Goal: Information Seeking & Learning: Understand process/instructions

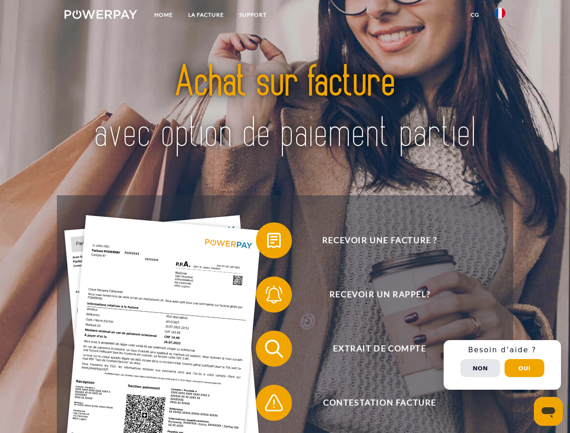
click at [101, 16] on img at bounding box center [100, 14] width 73 height 9
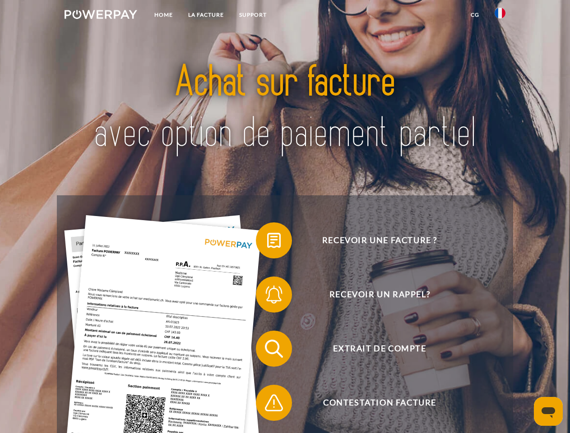
click at [500, 16] on img at bounding box center [499, 13] width 11 height 11
click at [474, 15] on link "CG" at bounding box center [475, 15] width 24 height 16
click at [267, 242] on span at bounding box center [260, 240] width 45 height 45
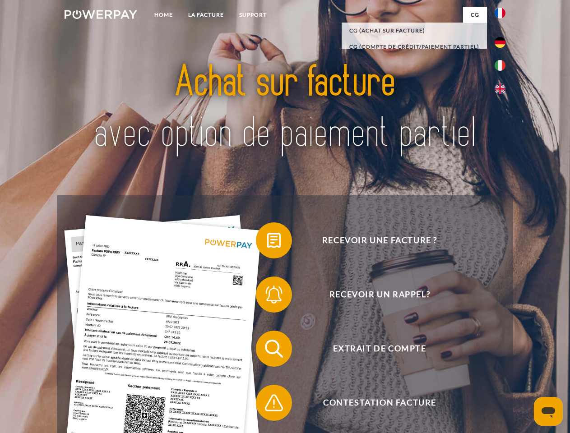
click at [267, 296] on span at bounding box center [260, 294] width 45 height 45
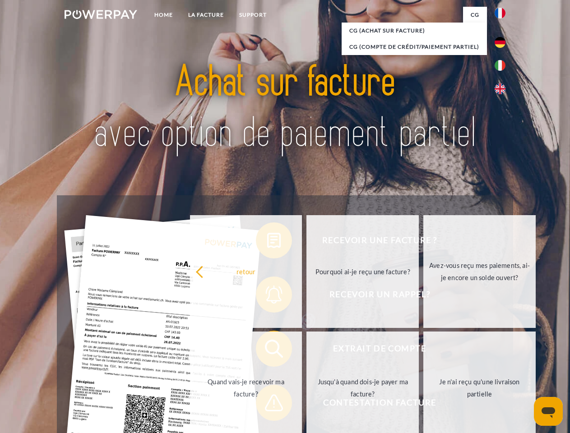
click at [306, 350] on link "Jusqu'à quand dois-je payer ma facture?" at bounding box center [362, 387] width 112 height 113
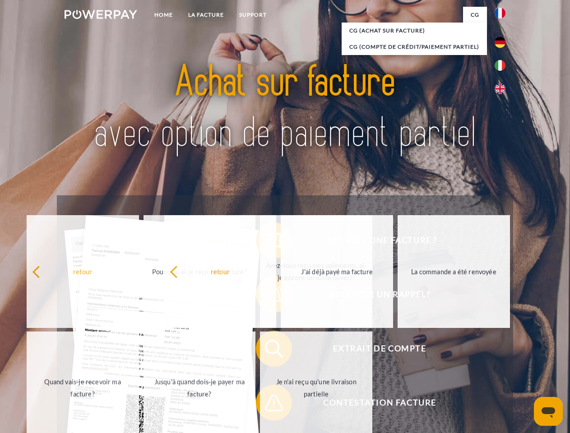
click at [267, 405] on span at bounding box center [260, 402] width 45 height 45
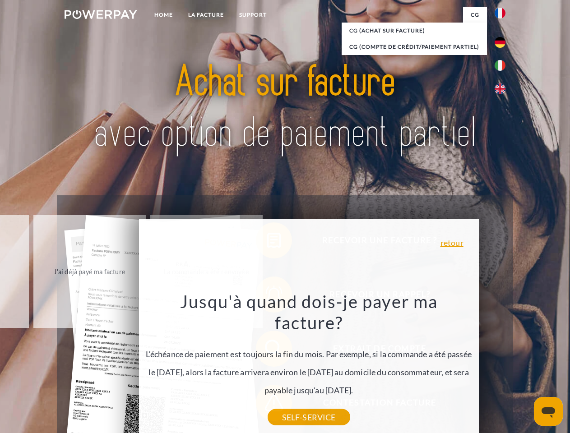
click at [502, 365] on div "Recevoir une facture ? Recevoir un rappel? Extrait de compte retour" at bounding box center [284, 375] width 455 height 361
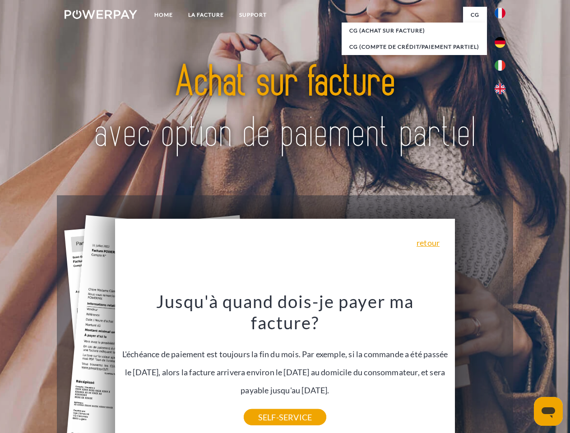
click at [480, 367] on span "Extrait de compte" at bounding box center [379, 349] width 221 height 36
click at [524, 368] on header "Home LA FACTURE Support" at bounding box center [285, 311] width 570 height 623
